Goal: Transaction & Acquisition: Book appointment/travel/reservation

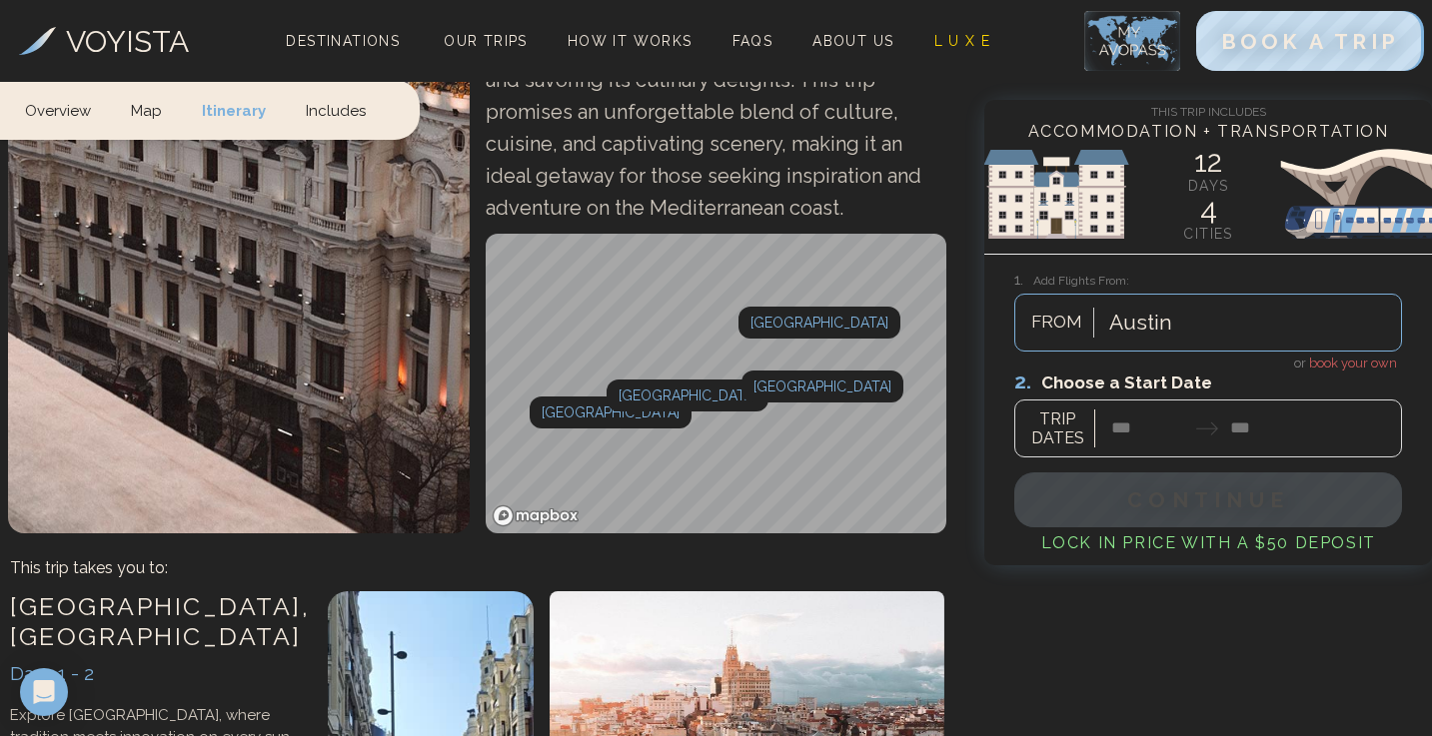
click at [1126, 427] on div at bounding box center [1208, 413] width 388 height 89
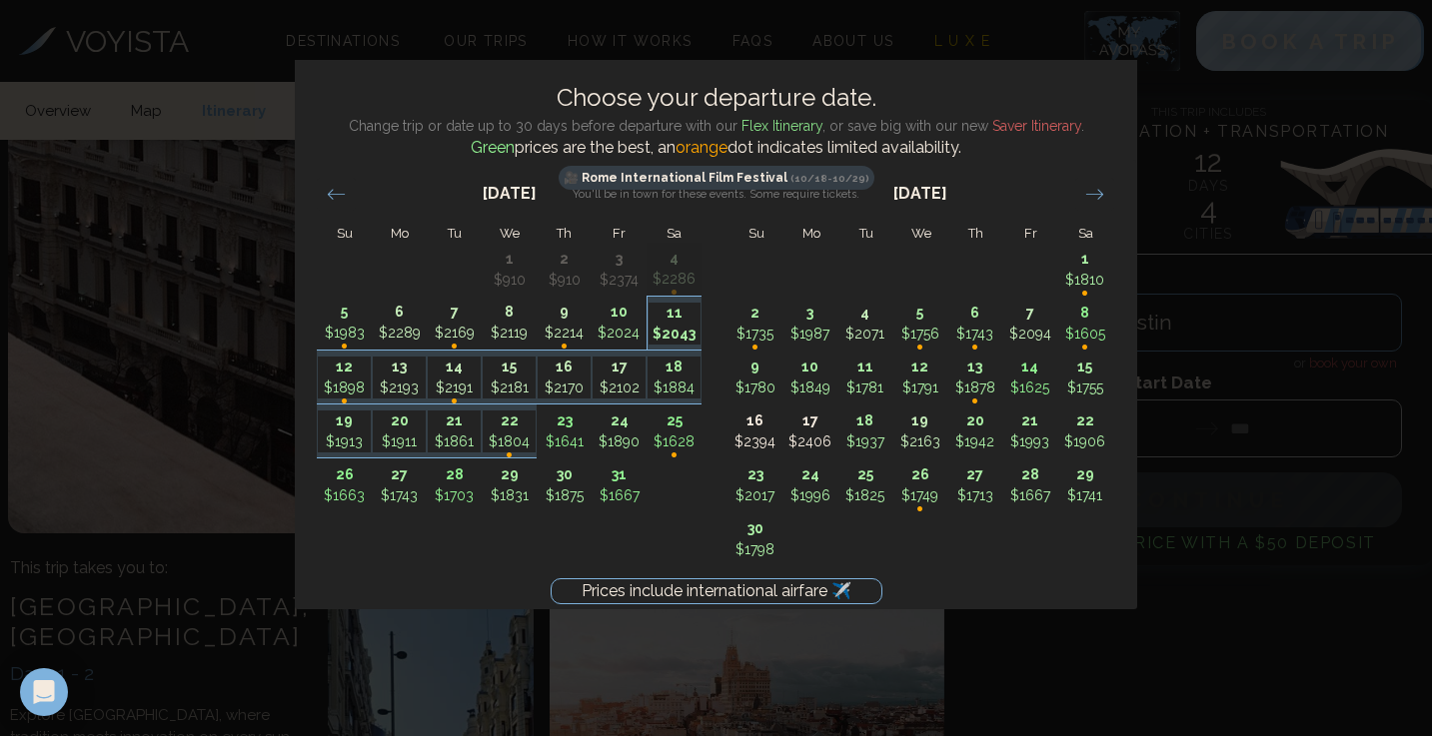
click at [679, 335] on p "$2043" at bounding box center [674, 334] width 53 height 21
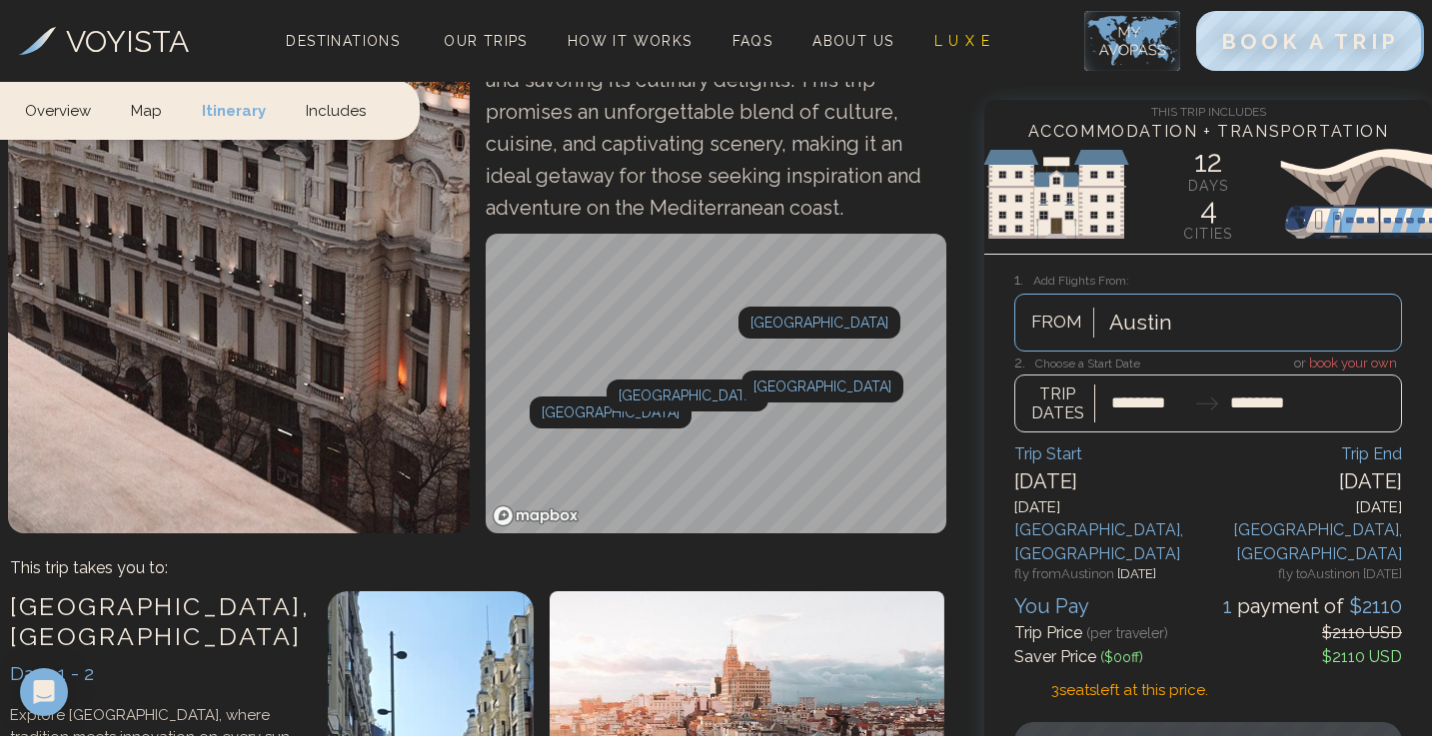
type input "********"
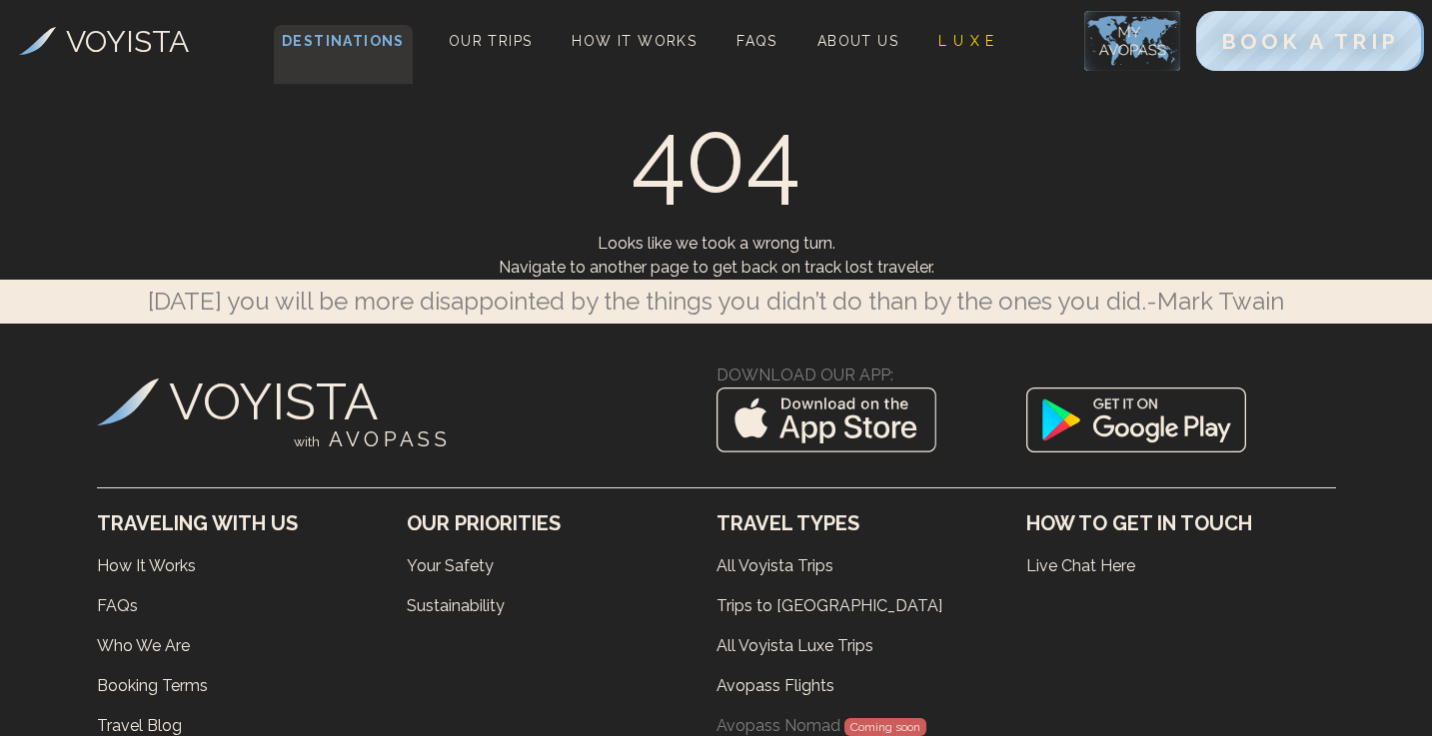
click at [335, 52] on span "Destinations" at bounding box center [343, 54] width 139 height 59
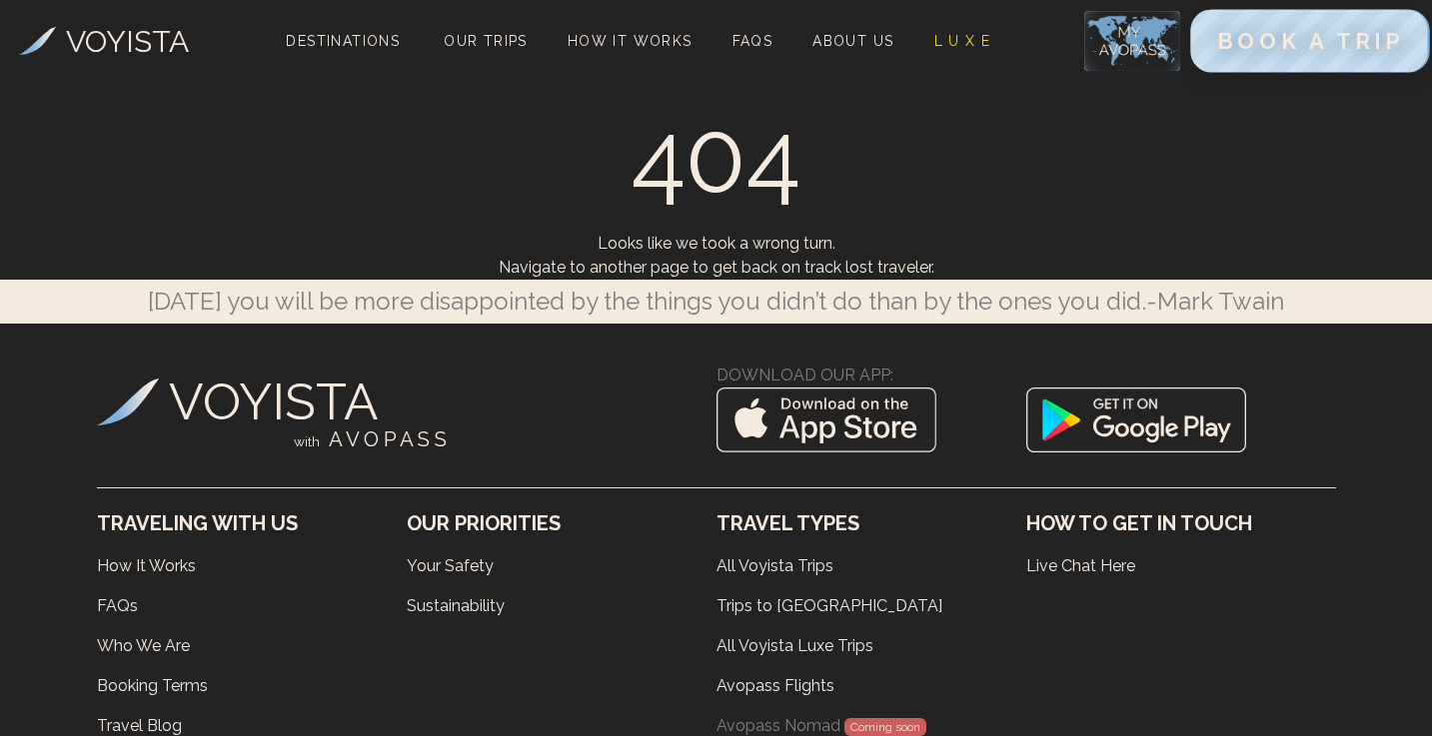
click at [1299, 52] on span "BOOK A TRIP" at bounding box center [1309, 41] width 187 height 26
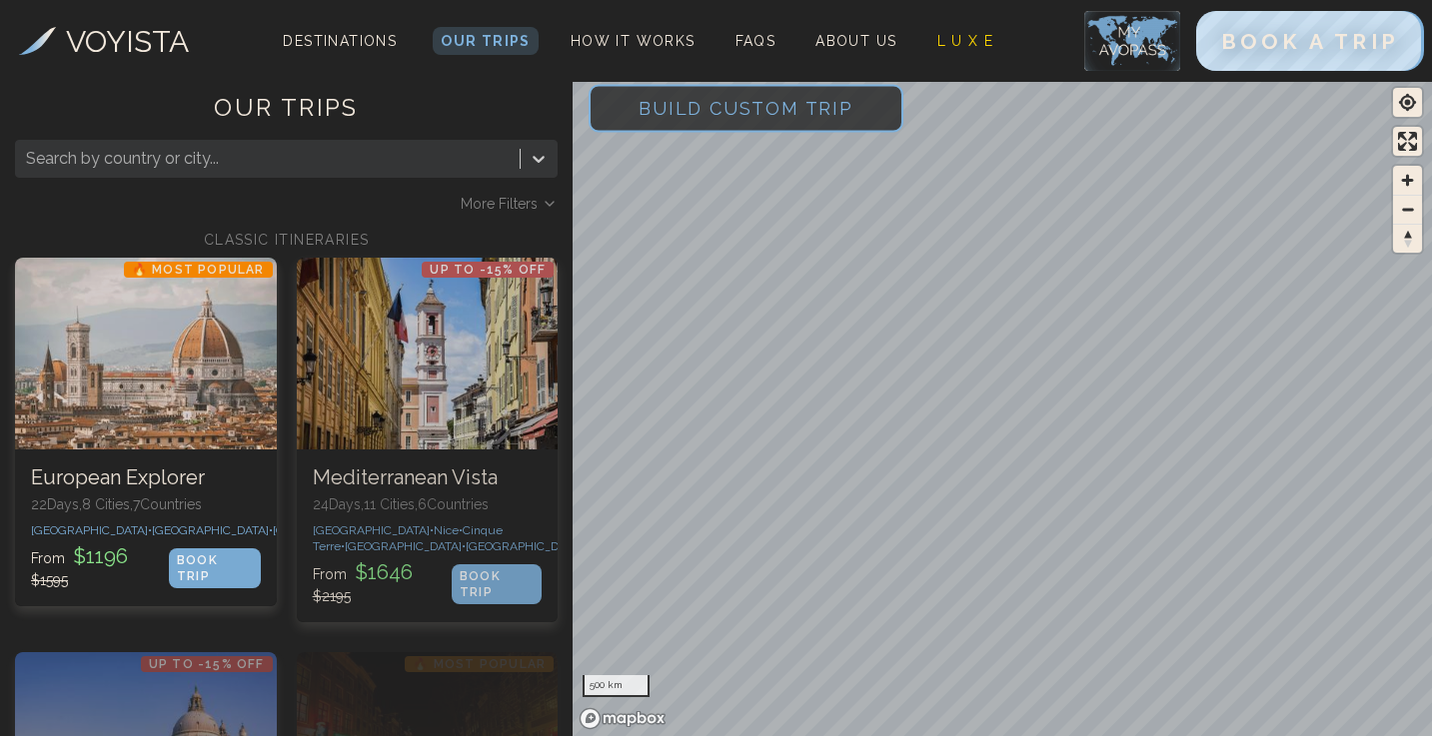
click at [756, 98] on span "Build Custom Trip" at bounding box center [745, 108] width 279 height 85
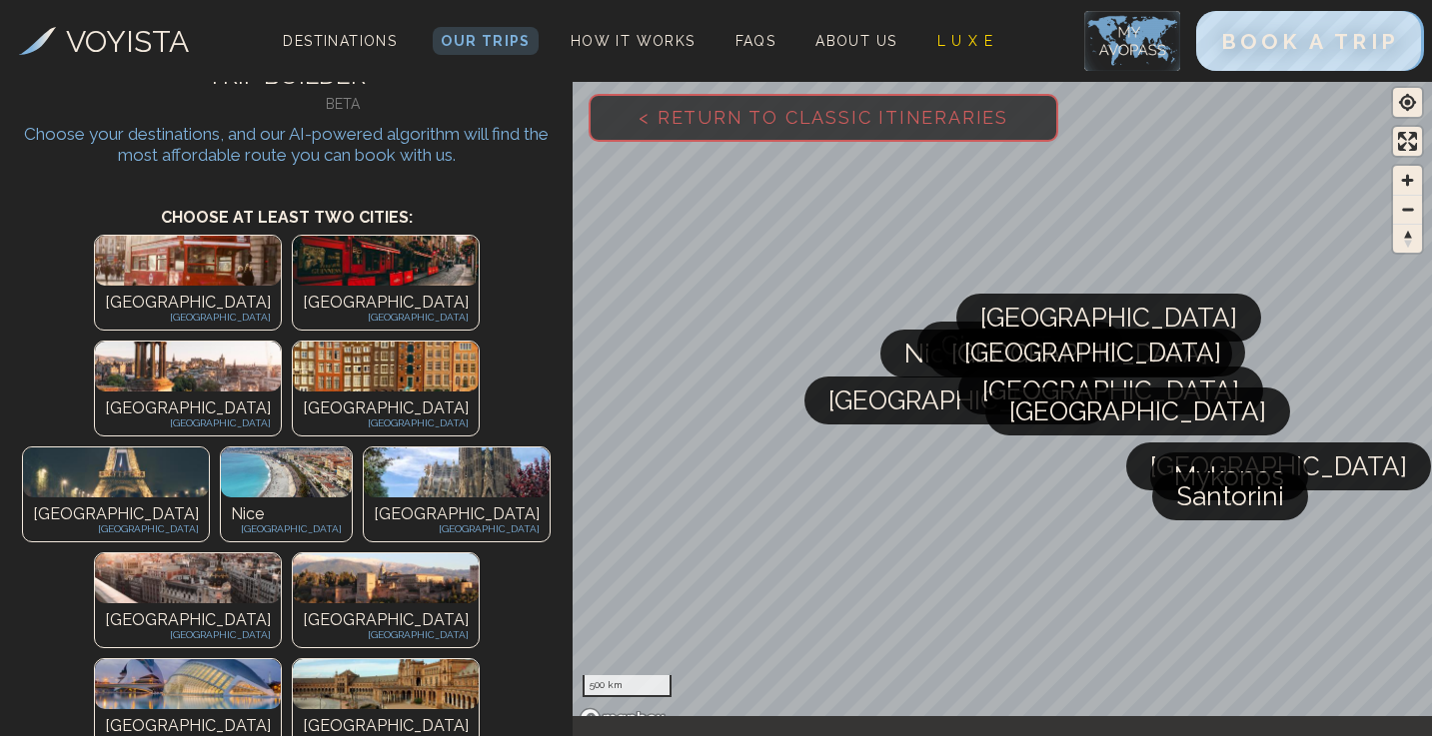
scroll to position [46, 0]
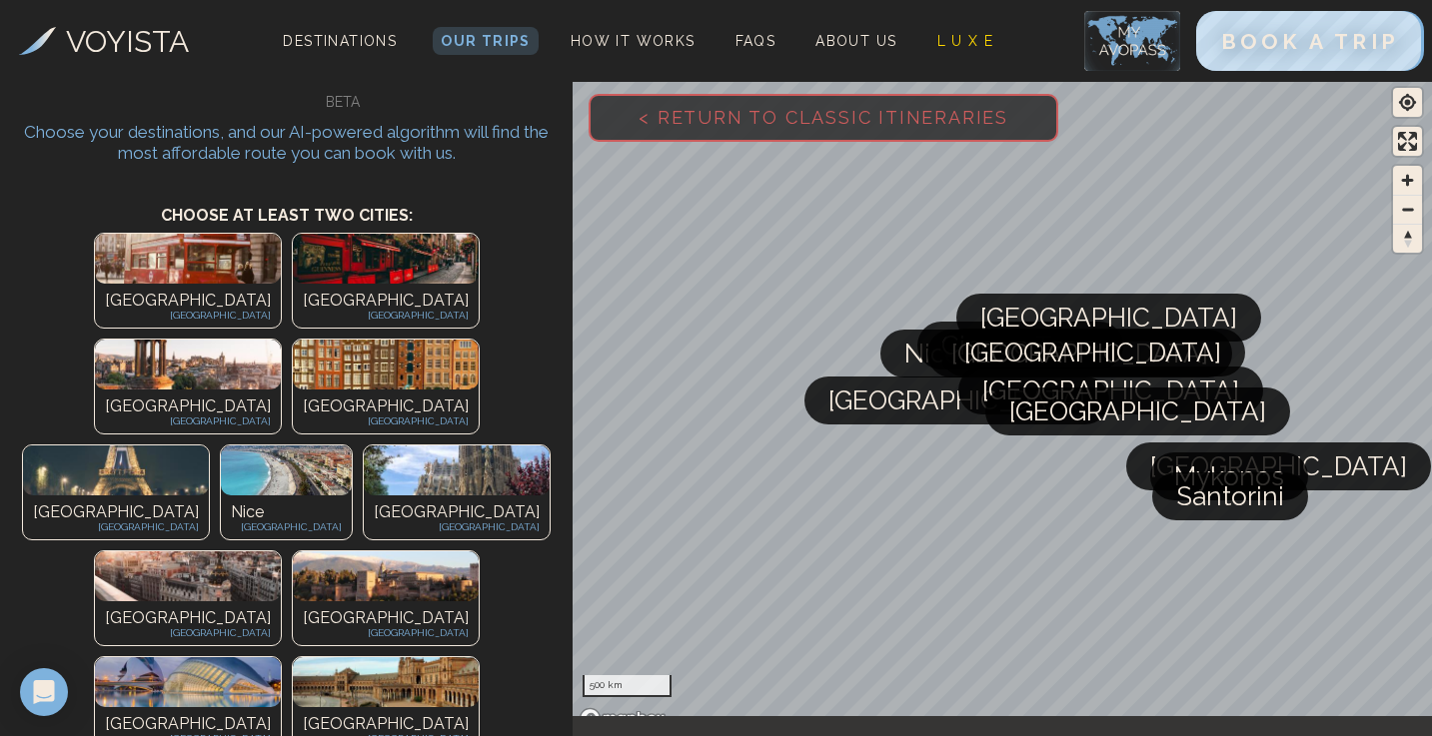
click at [432, 657] on img at bounding box center [386, 682] width 186 height 50
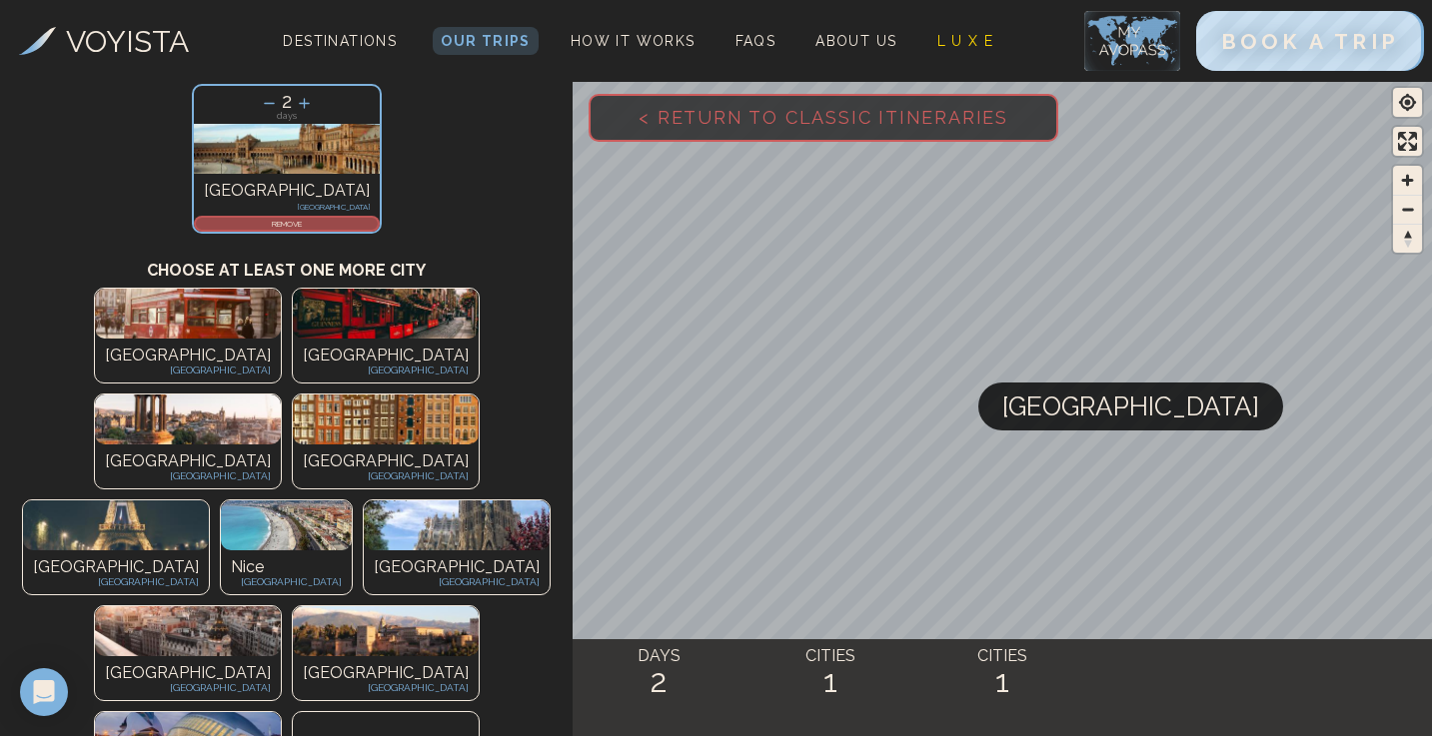
scroll to position [180, 0]
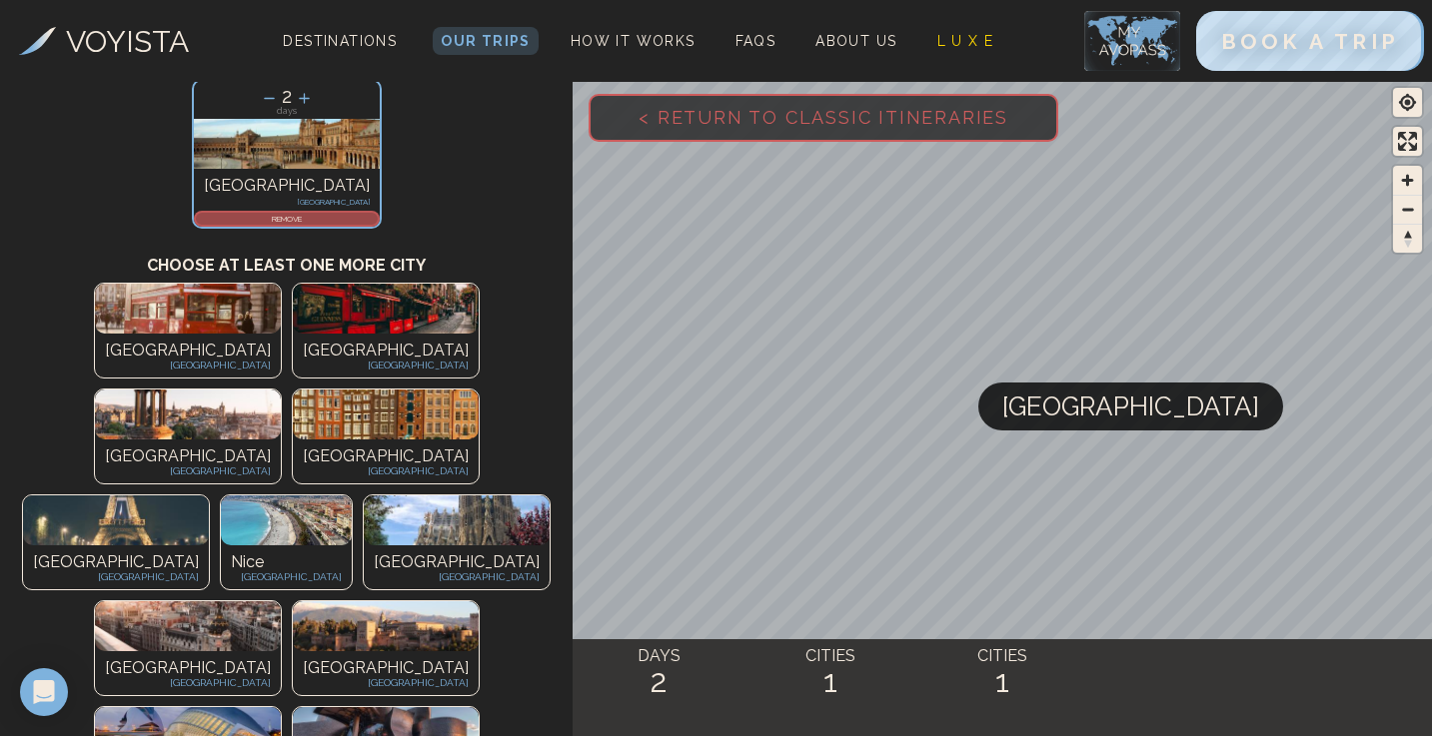
click at [226, 601] on img at bounding box center [188, 626] width 186 height 50
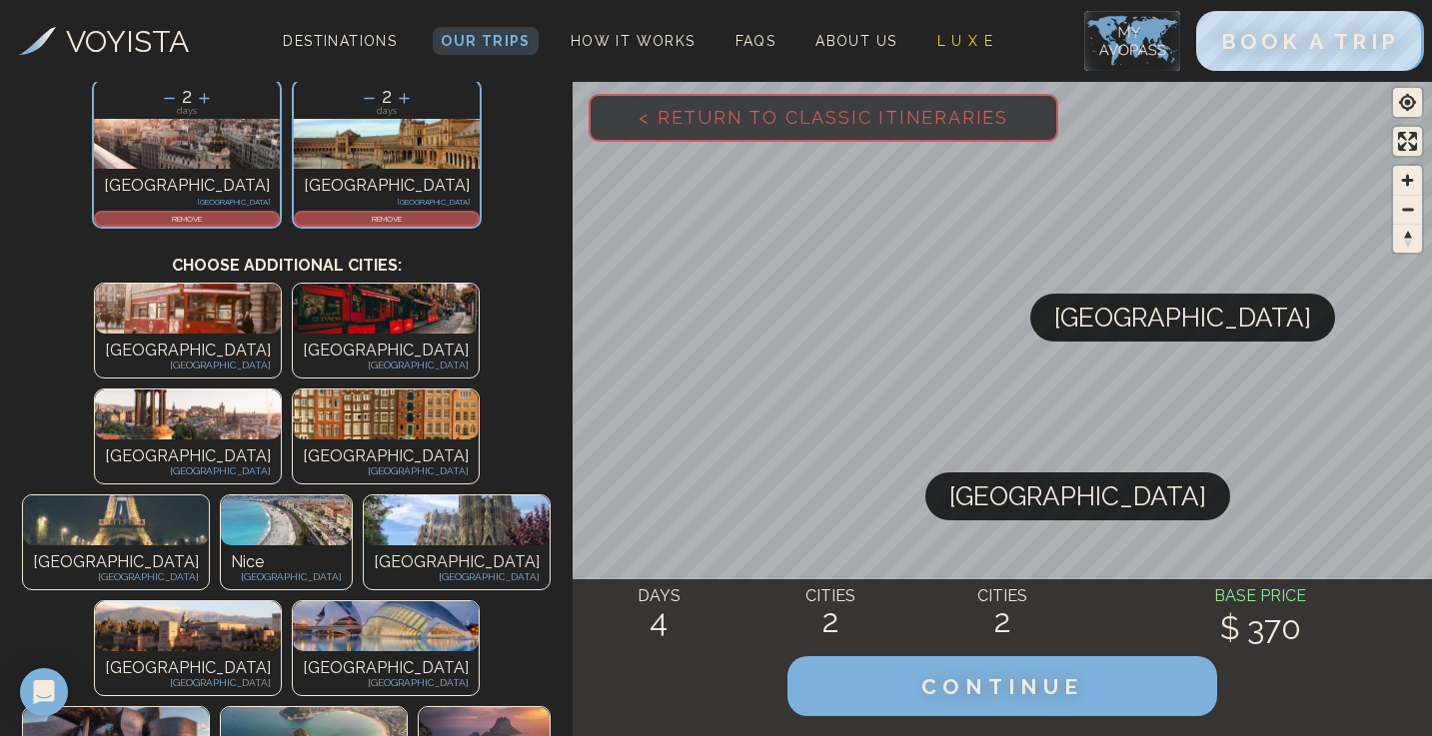
click at [364, 496] on img at bounding box center [457, 521] width 186 height 50
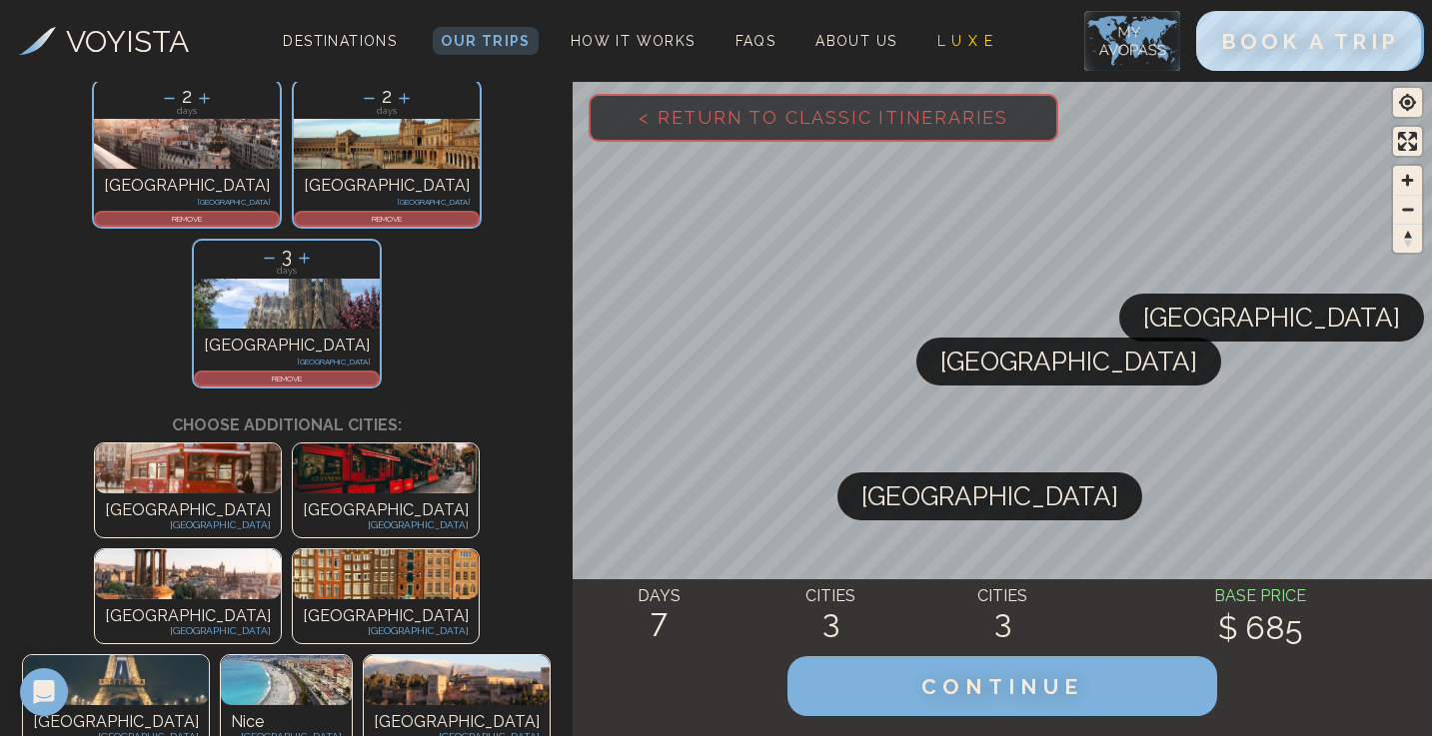
click at [176, 101] on icon at bounding box center [169, 98] width 21 height 21
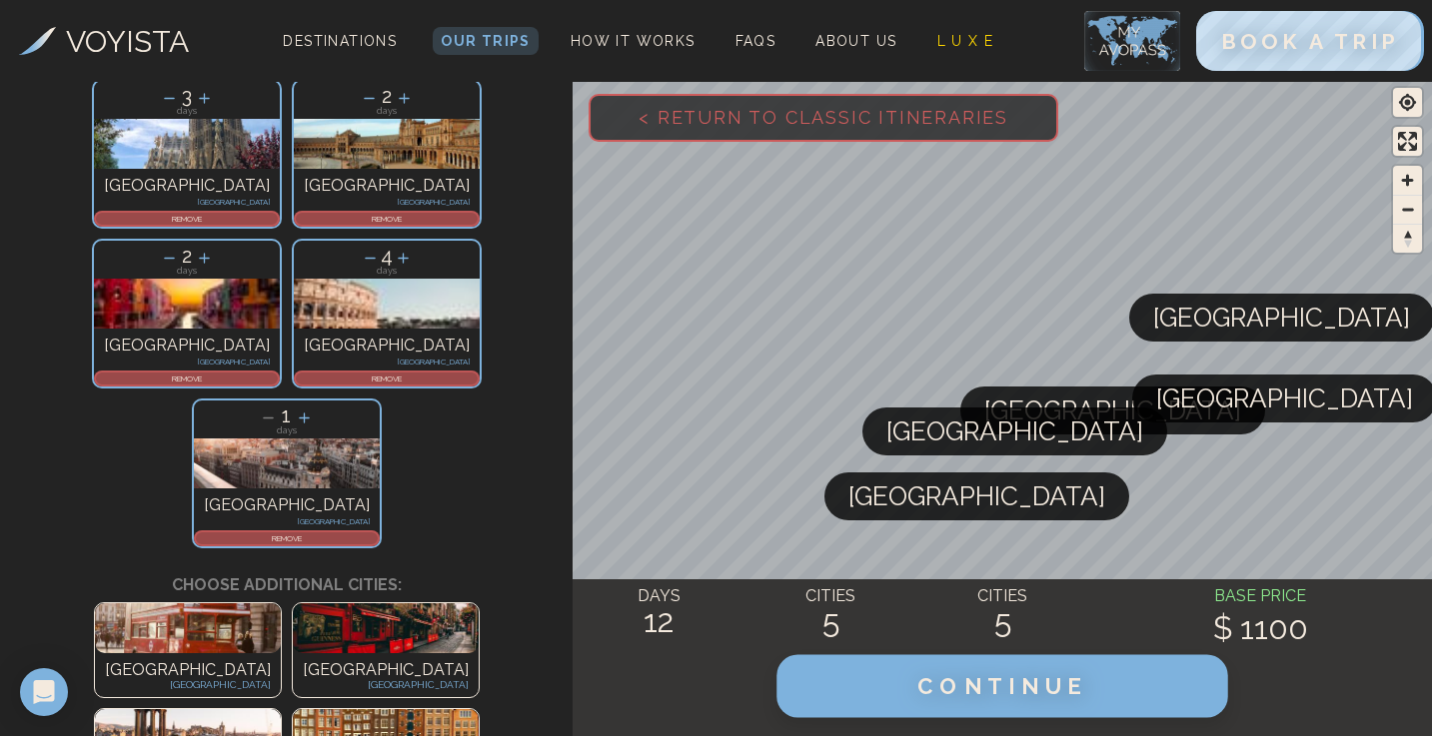
click at [890, 673] on button "CONTINUE" at bounding box center [1001, 686] width 451 height 63
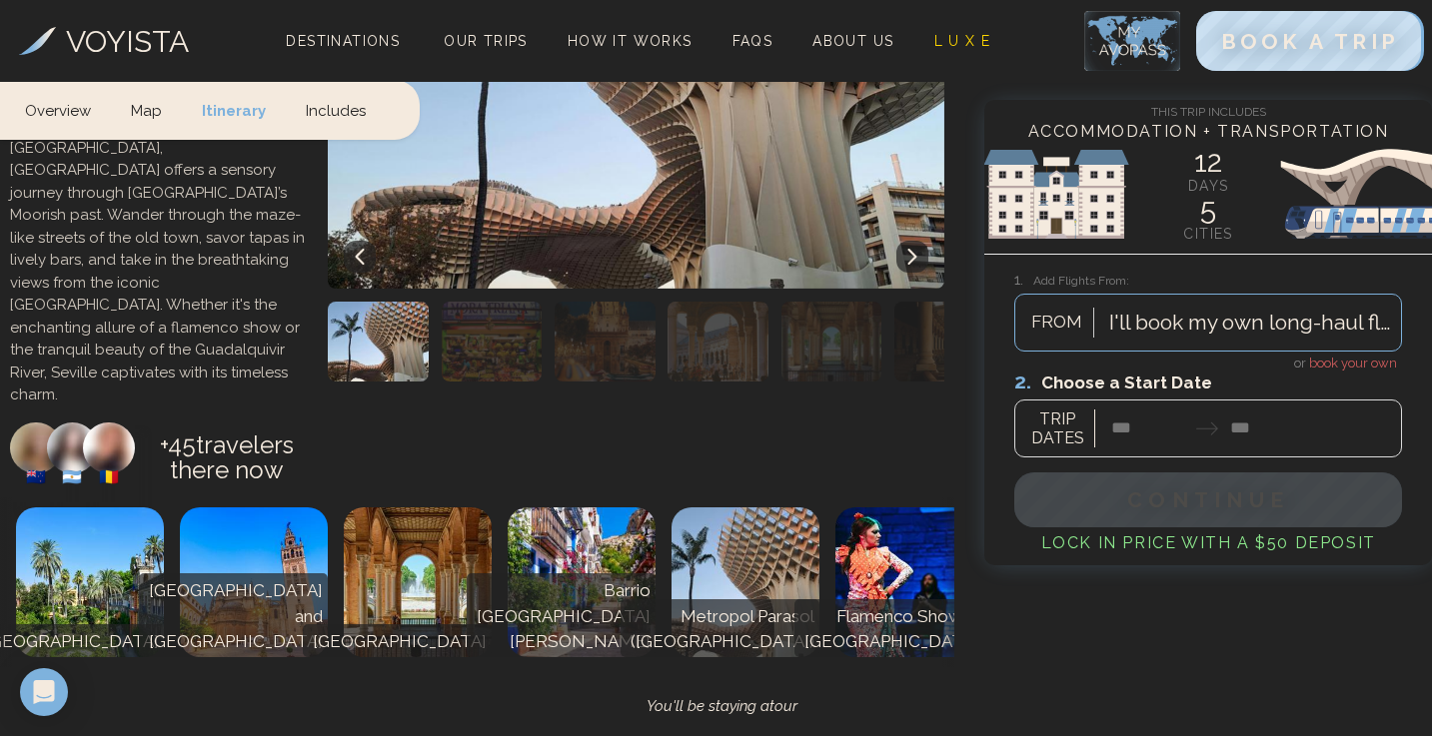
scroll to position [1363, 0]
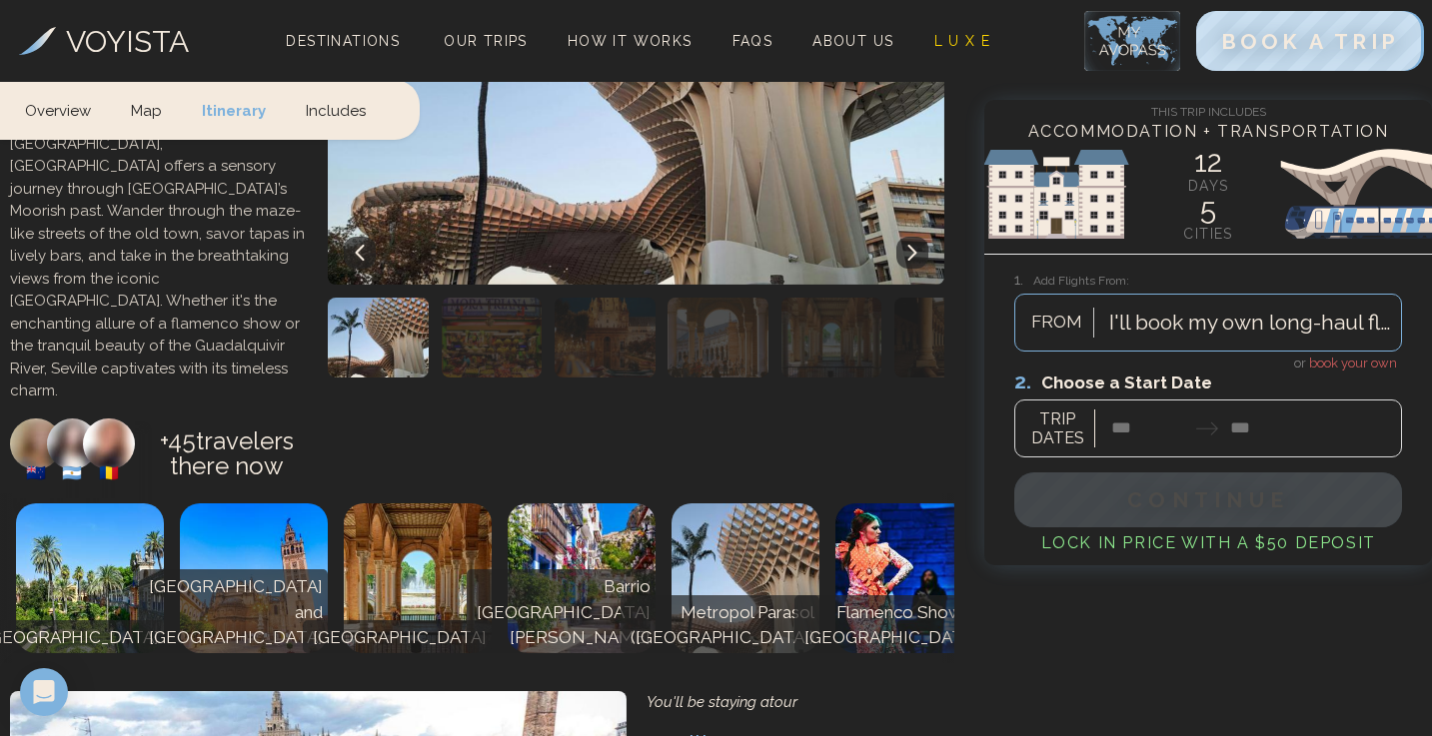
click at [1341, 369] on div at bounding box center [1208, 413] width 388 height 89
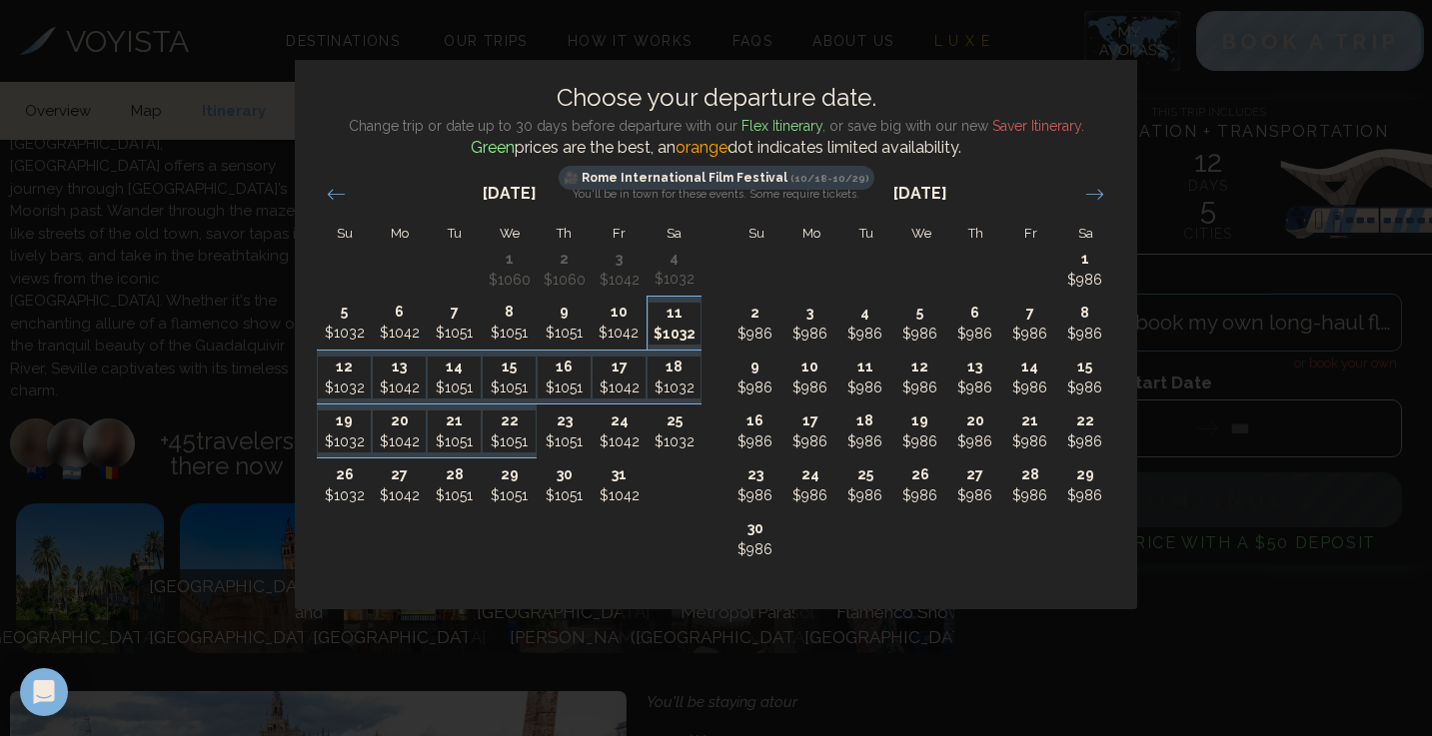
click at [681, 321] on p "11" at bounding box center [674, 313] width 53 height 21
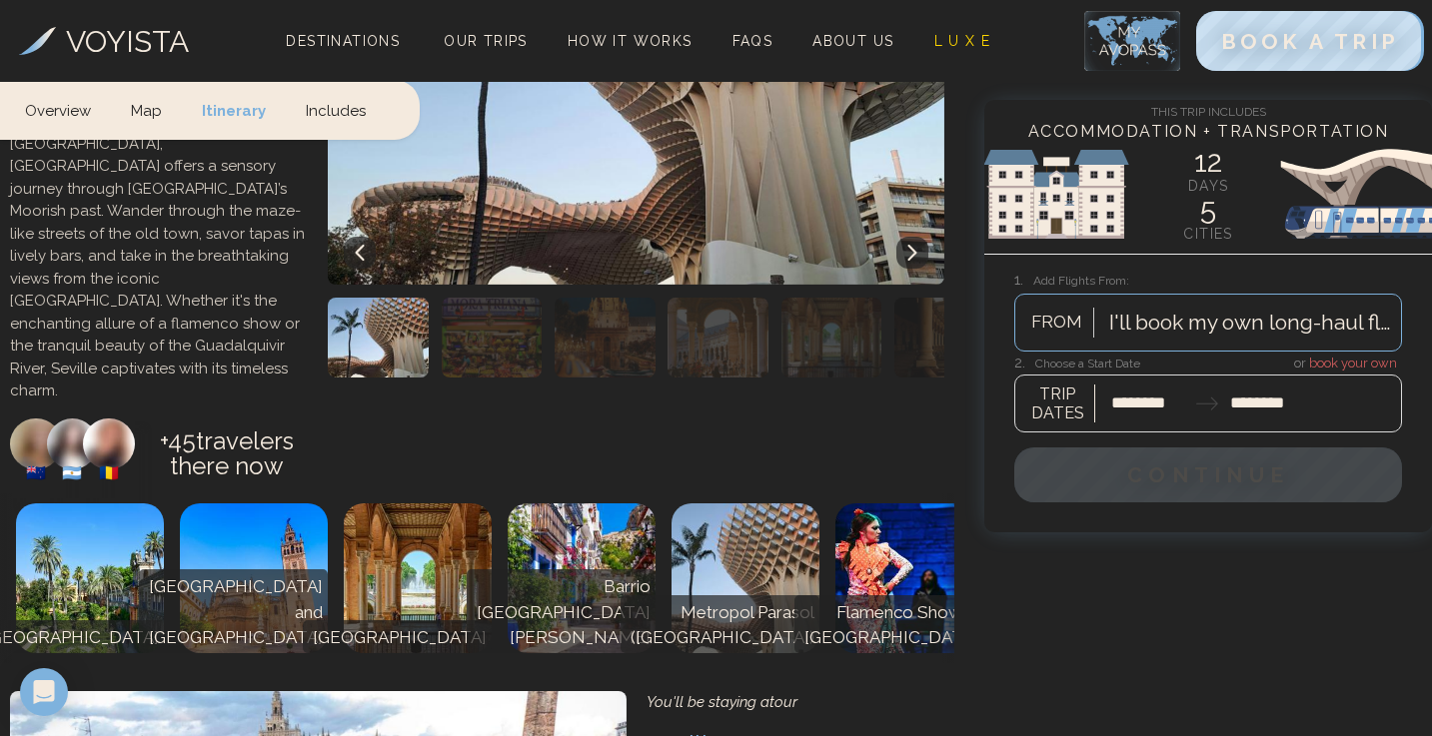
type input "********"
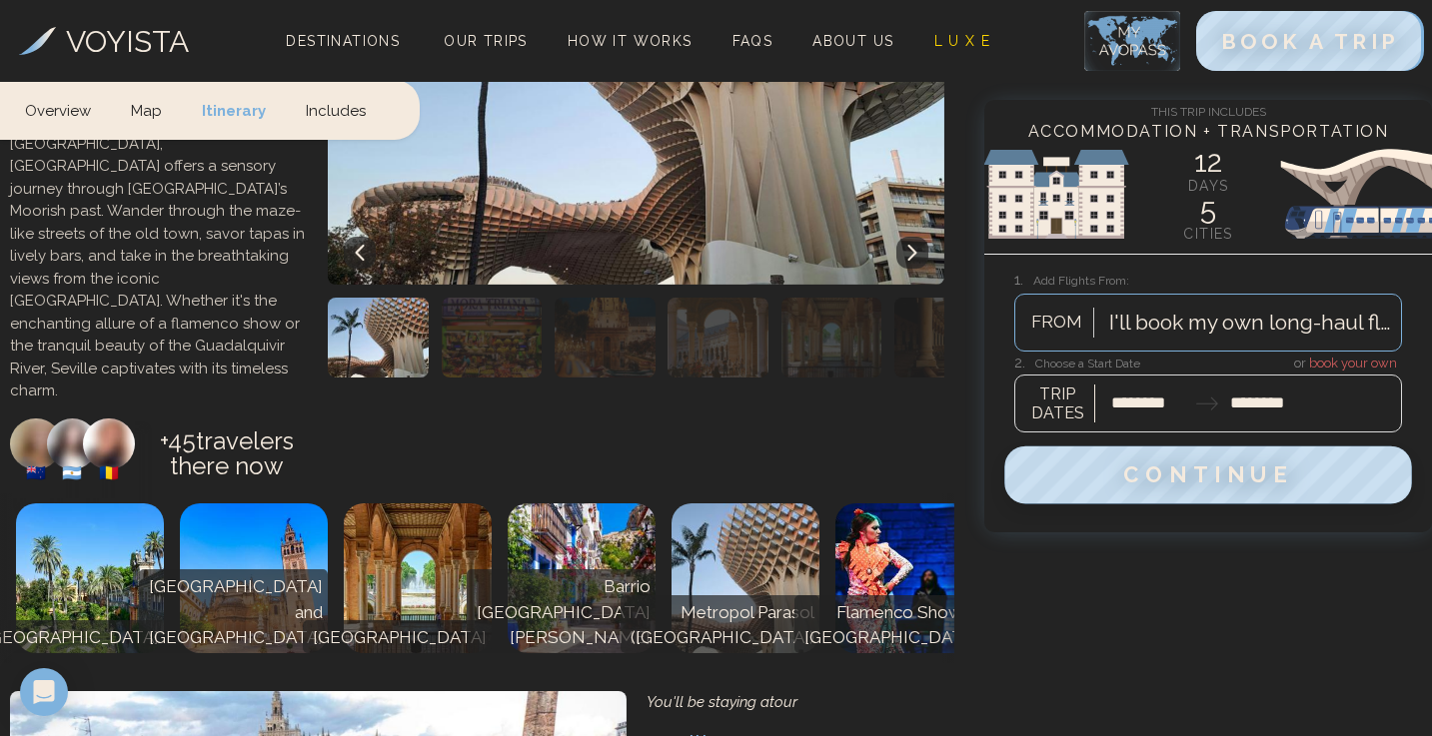
click at [1178, 471] on span "Continue" at bounding box center [1208, 475] width 171 height 26
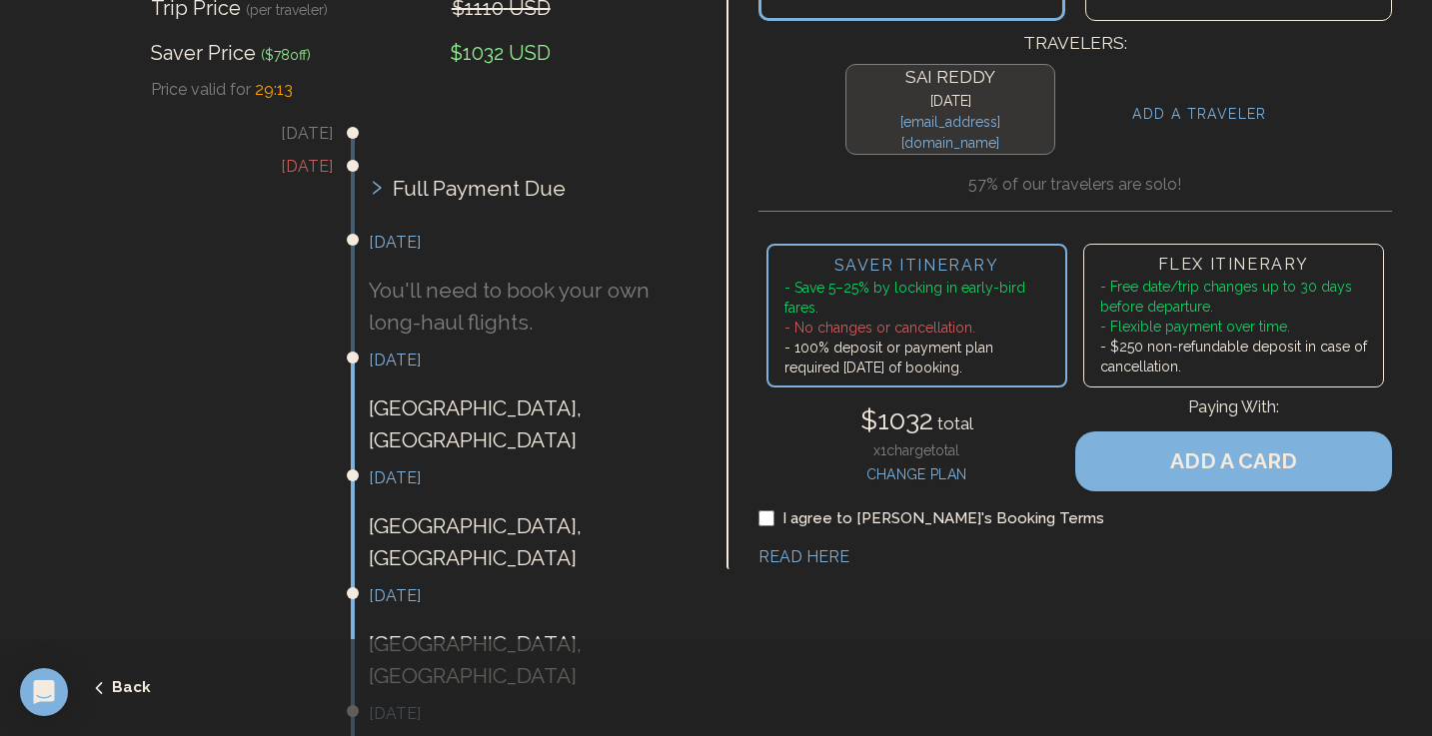
scroll to position [340, 0]
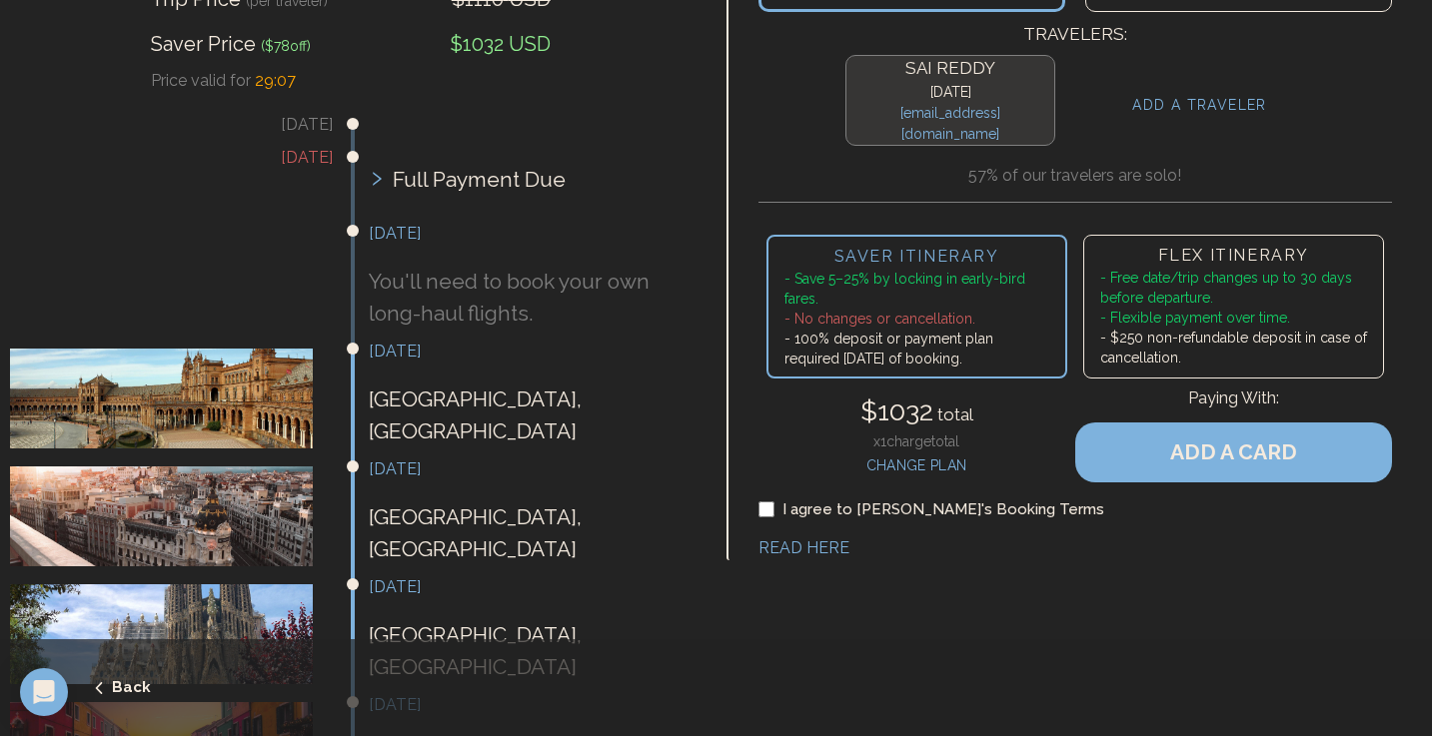
click at [105, 685] on icon "submit" at bounding box center [99, 688] width 18 height 18
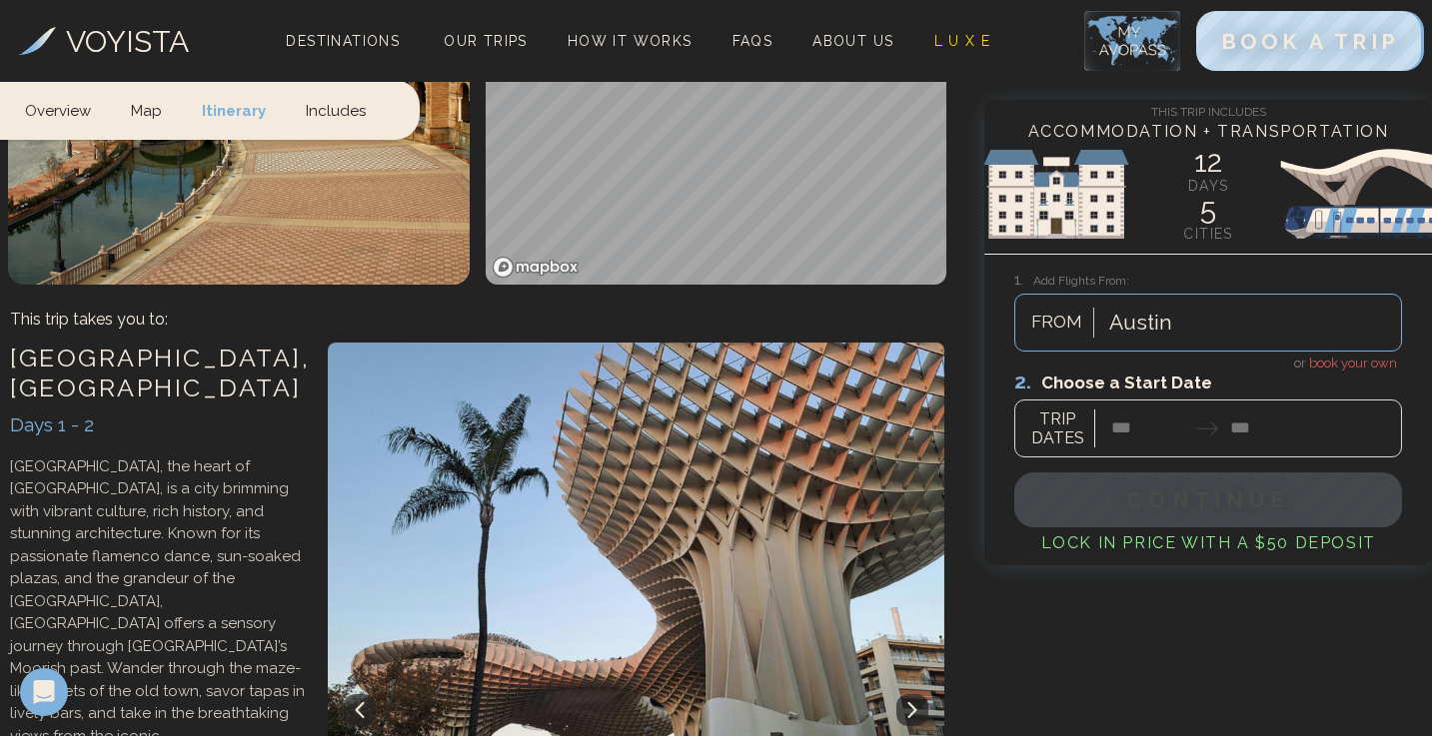
scroll to position [1363, 0]
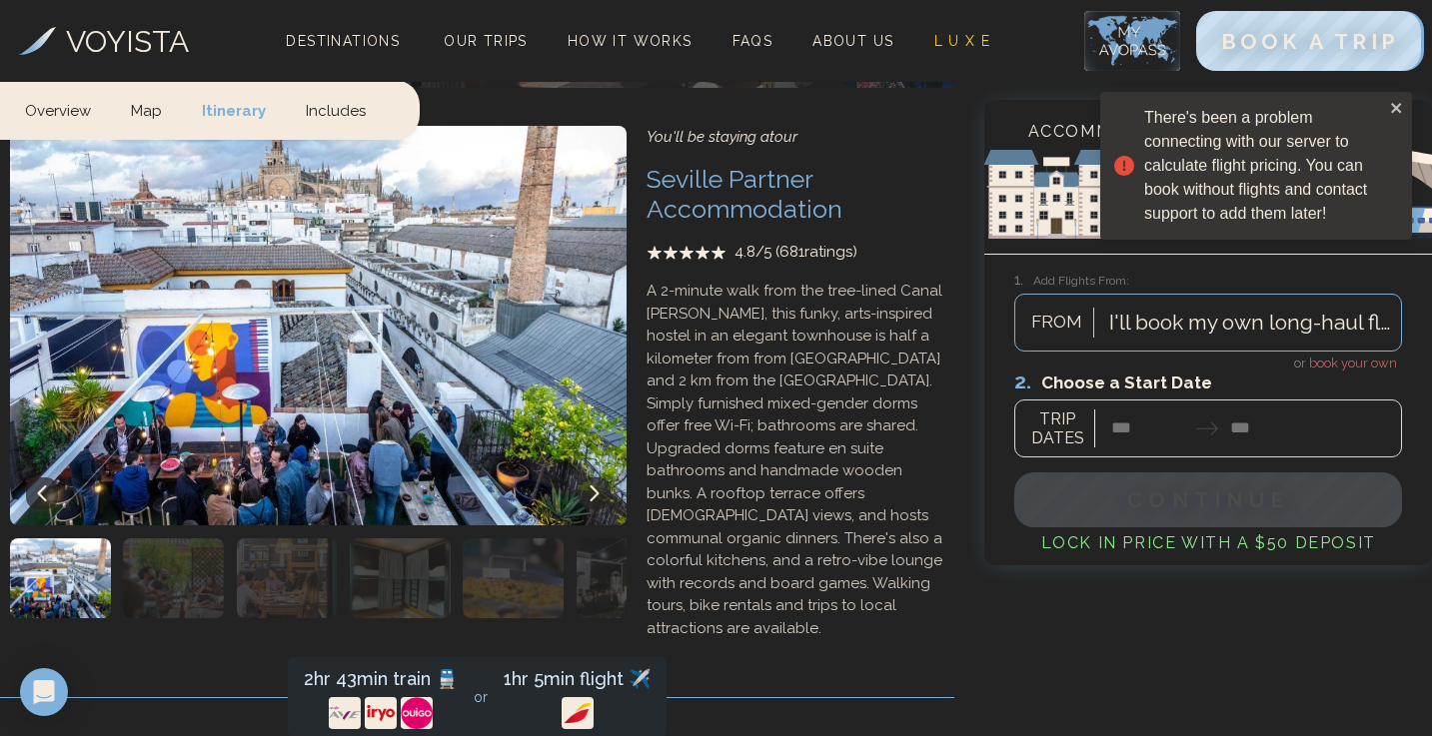
click at [1340, 363] on span "book your own" at bounding box center [1353, 363] width 88 height 15
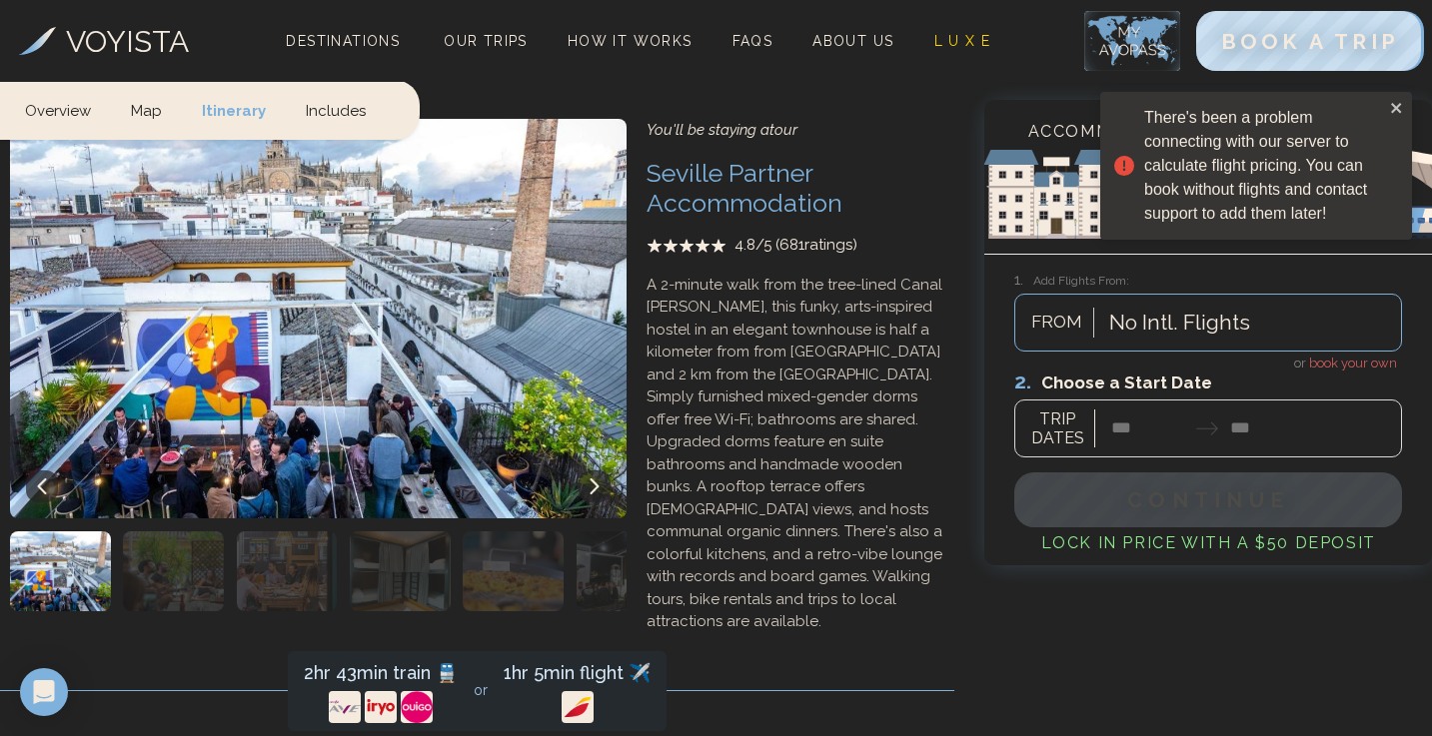
click at [1179, 433] on div at bounding box center [1208, 413] width 388 height 89
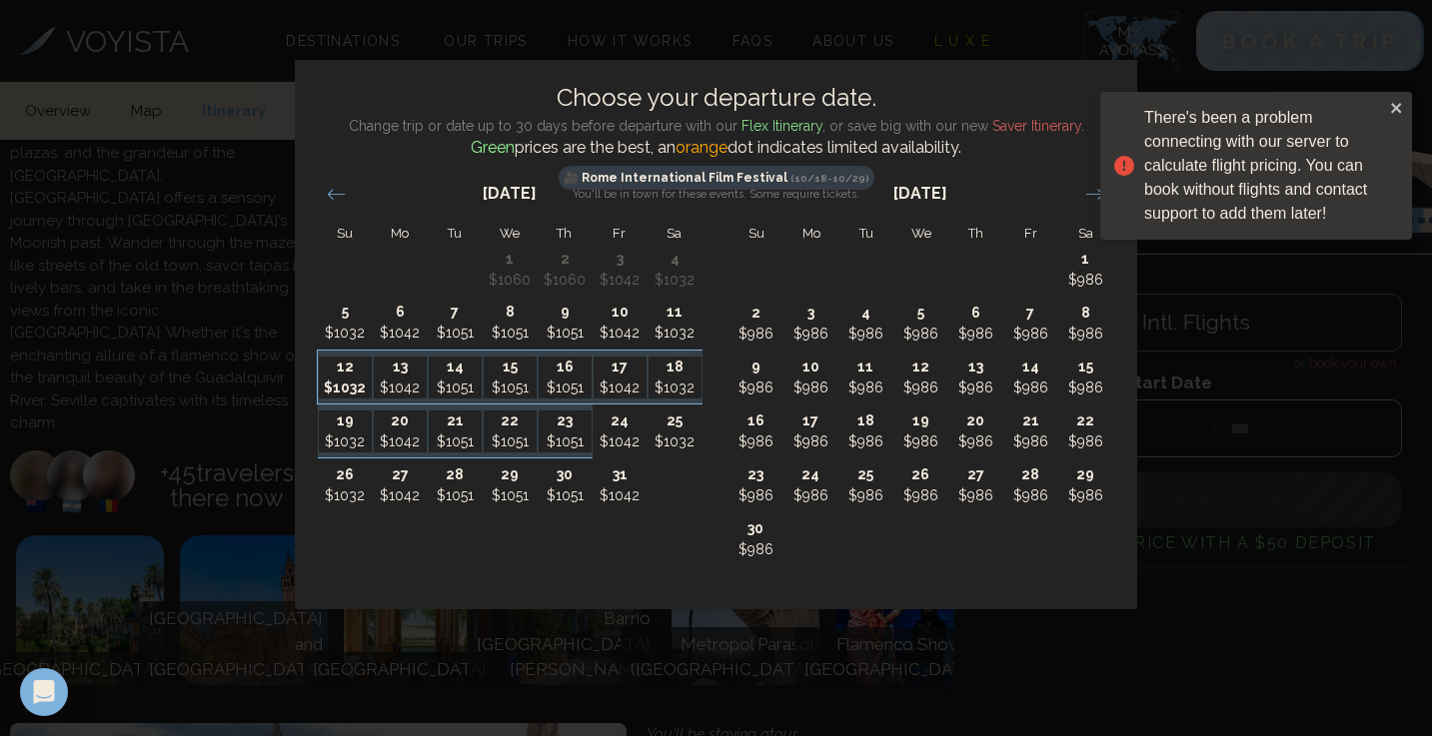
click at [344, 381] on p "$1032" at bounding box center [345, 388] width 53 height 21
type input "********"
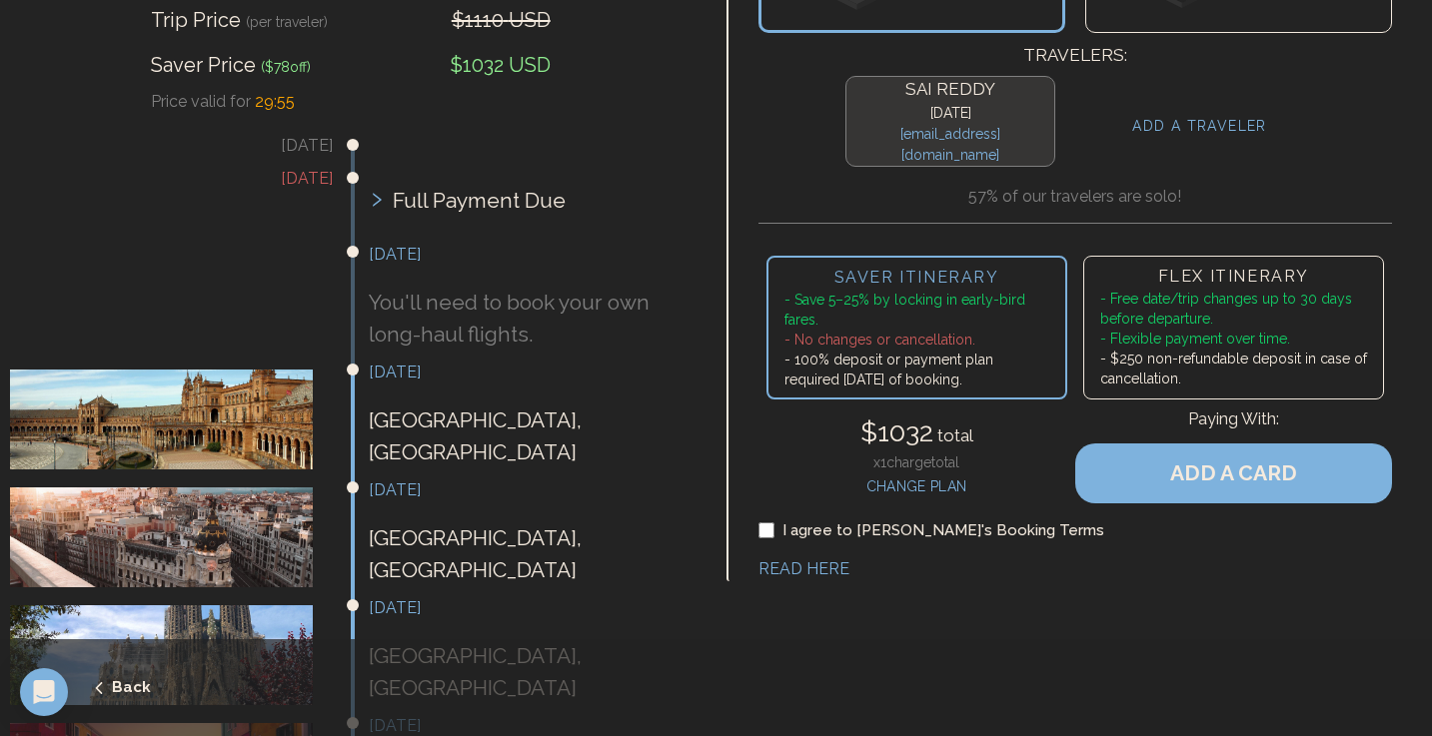
scroll to position [319, 0]
click at [99, 687] on icon "submit" at bounding box center [99, 688] width 18 height 18
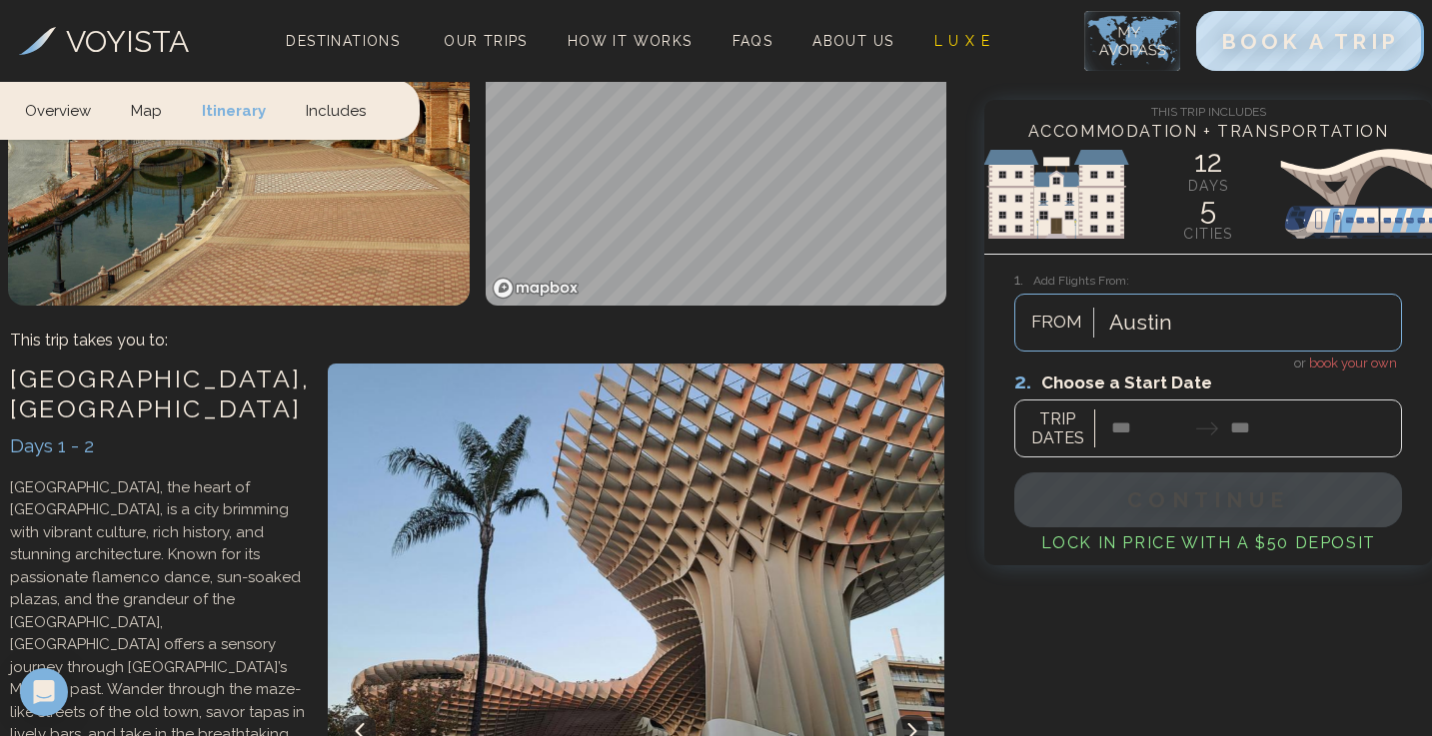
scroll to position [1363, 0]
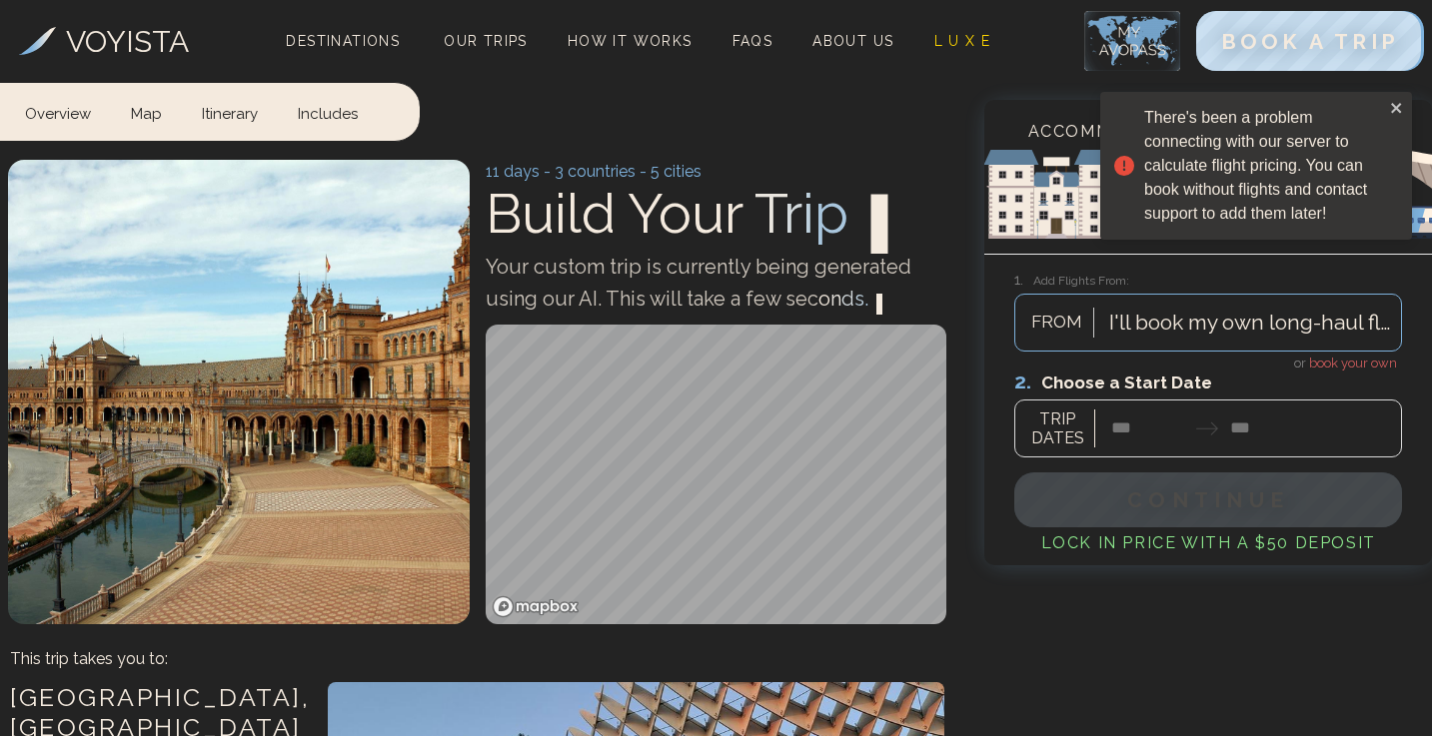
click at [1344, 363] on span "book your own" at bounding box center [1353, 363] width 88 height 15
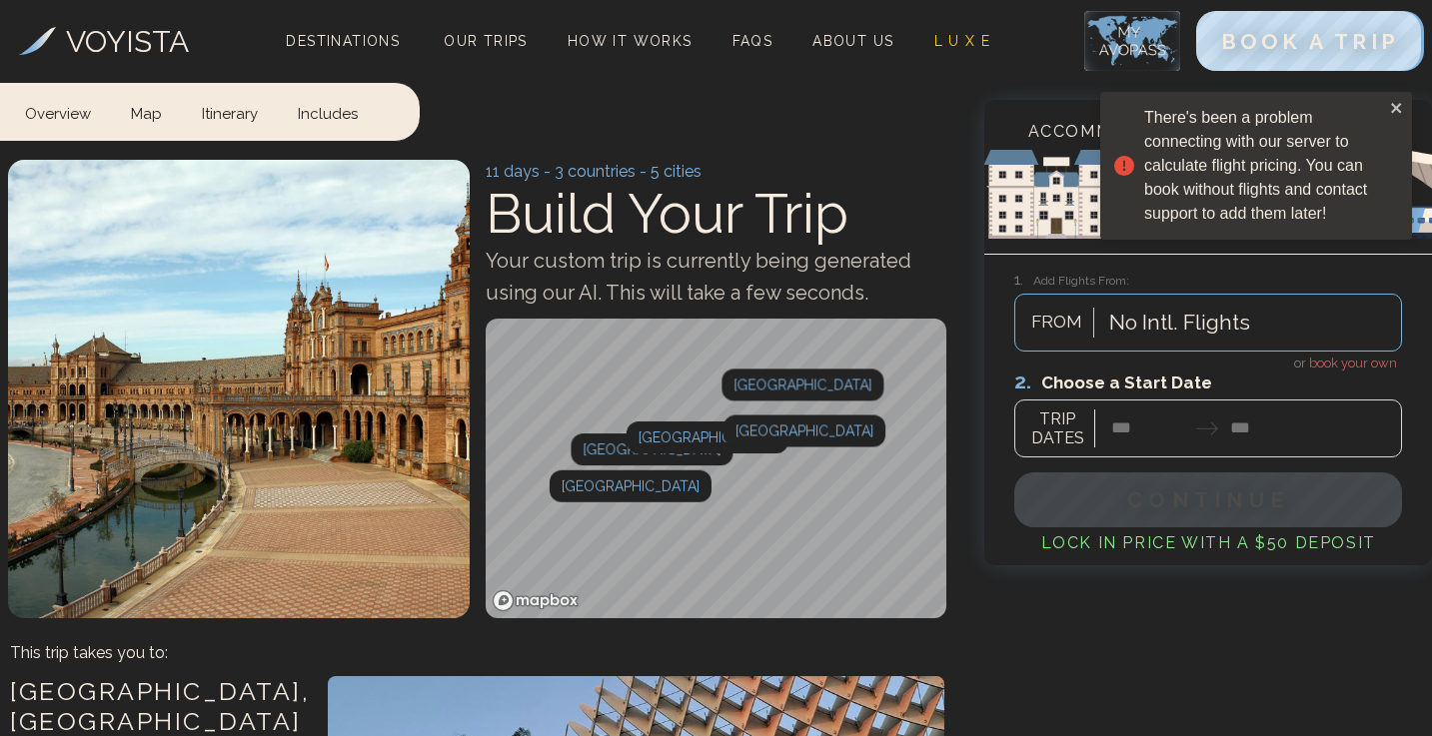
click at [1175, 429] on div at bounding box center [1208, 413] width 388 height 89
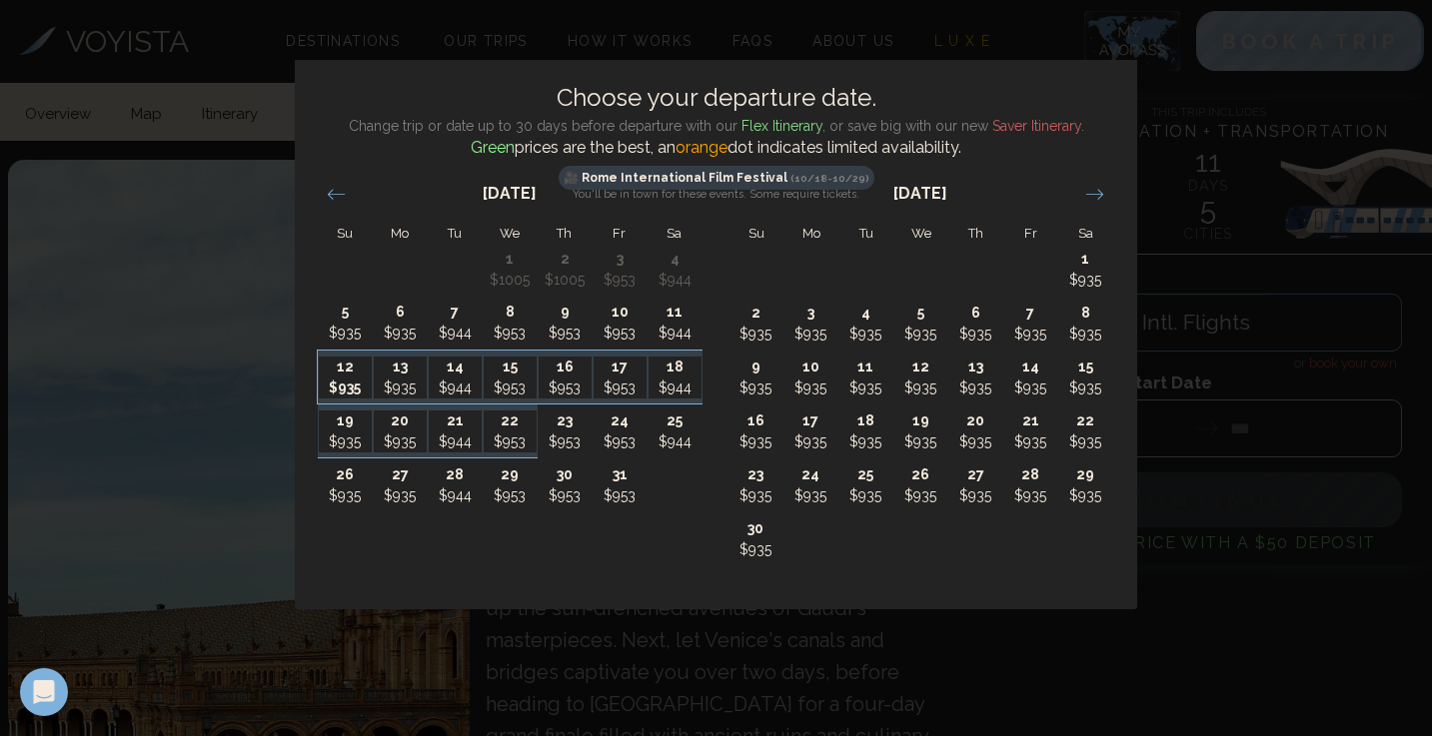
click at [329, 383] on p "$935" at bounding box center [345, 388] width 53 height 21
type input "********"
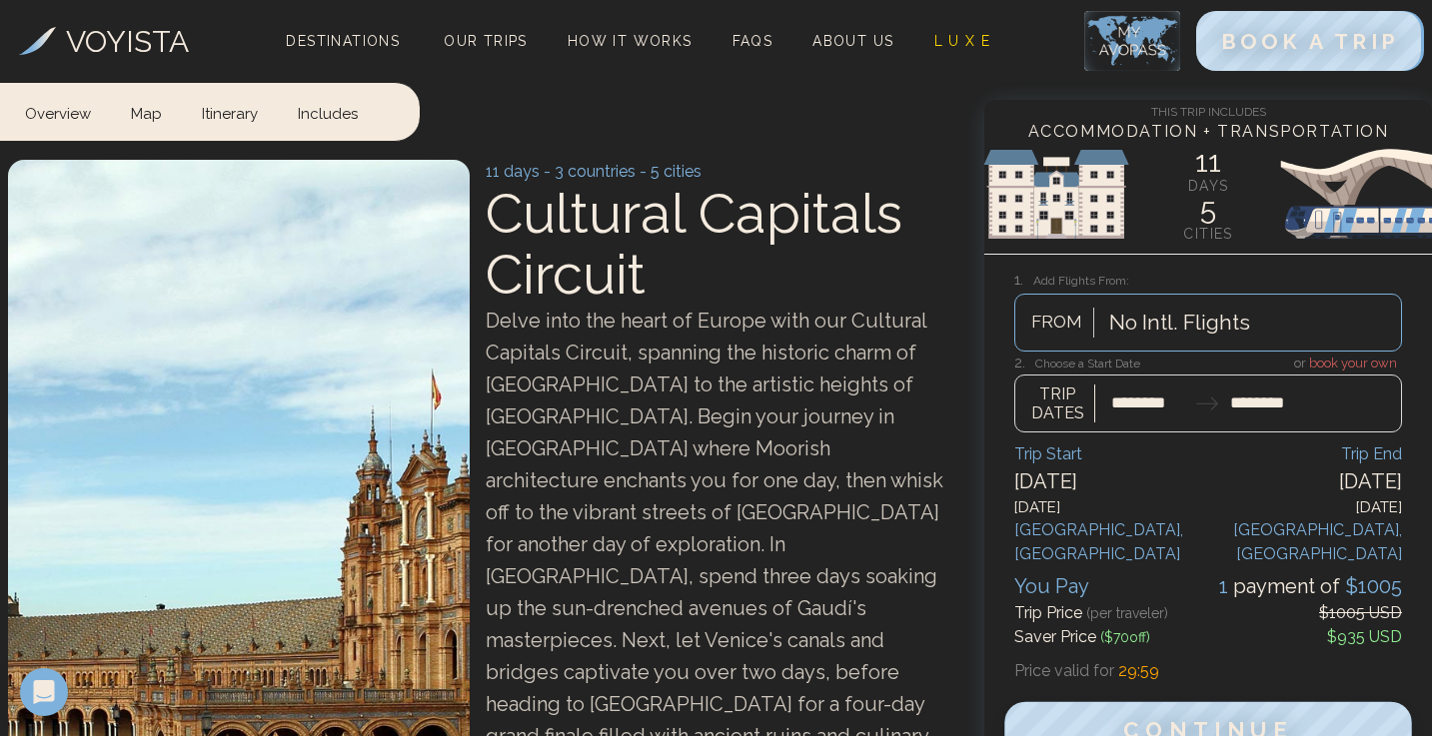
click at [1190, 718] on span "Continue" at bounding box center [1208, 731] width 171 height 26
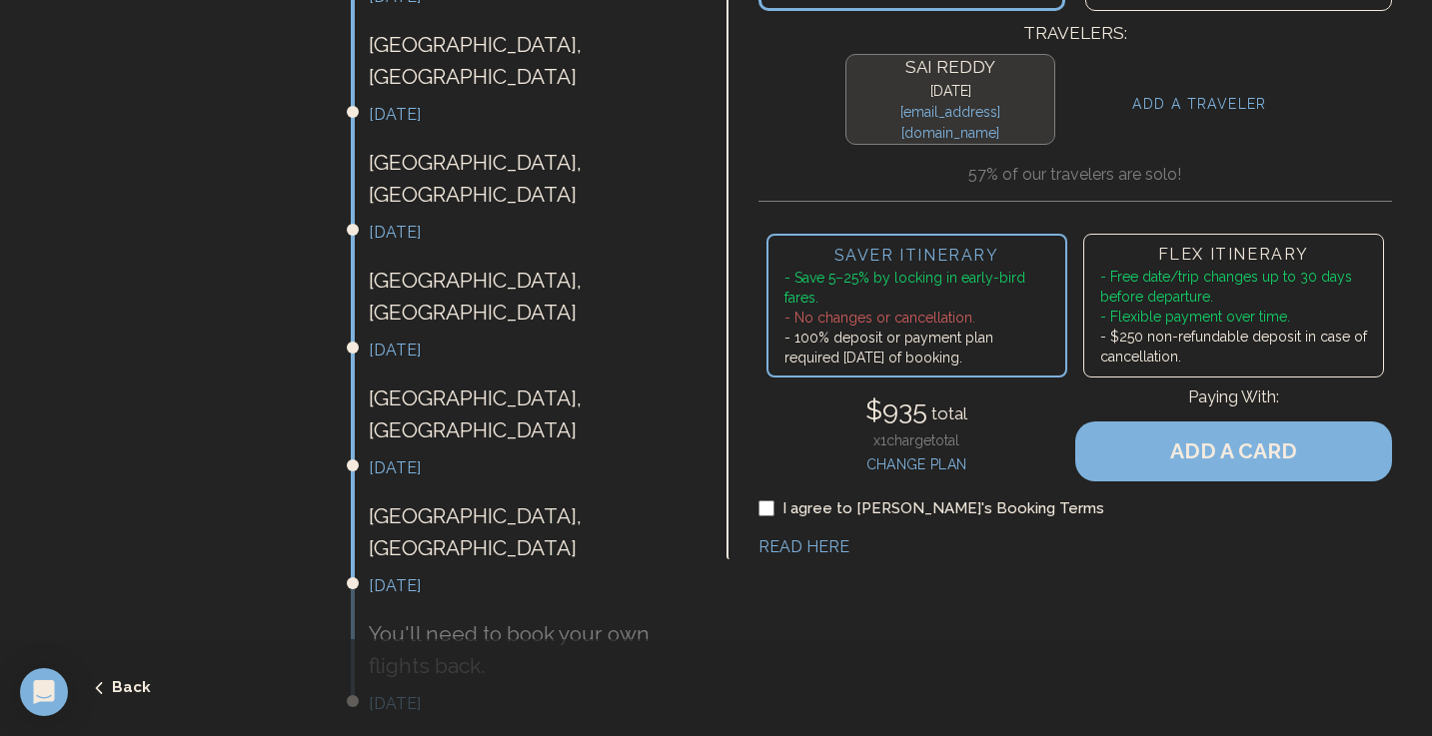
scroll to position [694, 0]
